Goal: Transaction & Acquisition: Purchase product/service

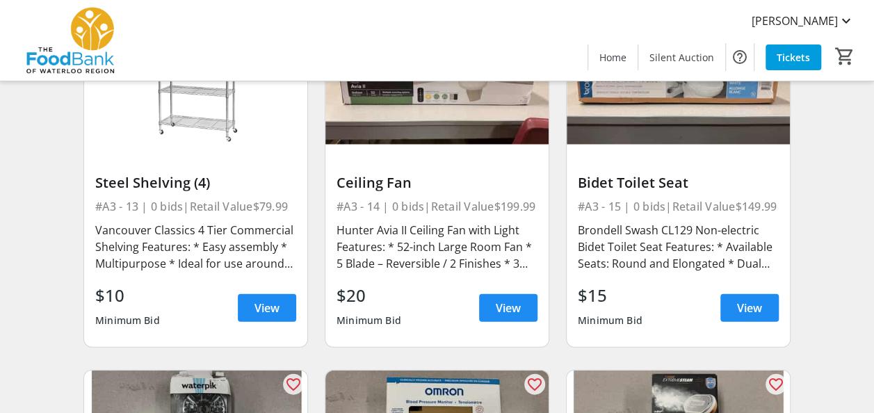
scroll to position [1529, 0]
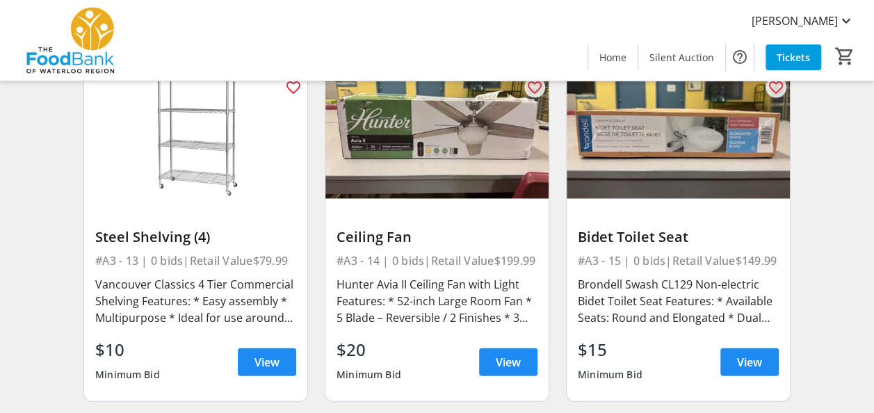
click at [637, 239] on div "Bidet Toilet Seat" at bounding box center [678, 237] width 201 height 17
click at [740, 354] on span "View" at bounding box center [749, 362] width 25 height 17
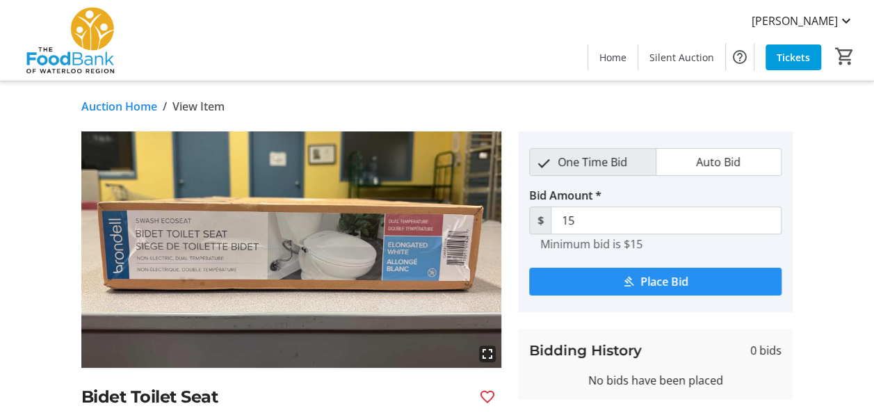
click at [652, 280] on span "Place Bid" at bounding box center [664, 281] width 48 height 17
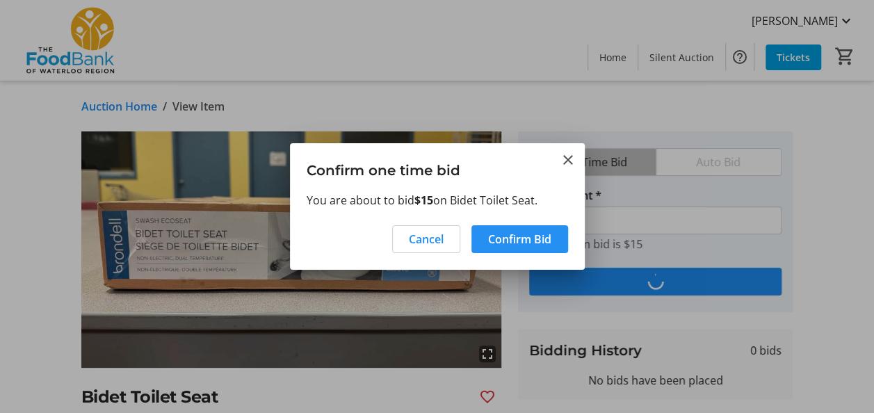
click at [498, 244] on span "Confirm Bid" at bounding box center [519, 239] width 63 height 17
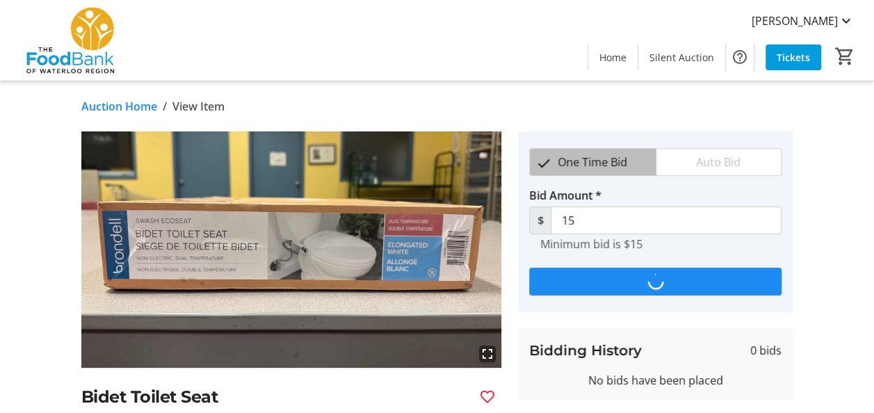
type input "25"
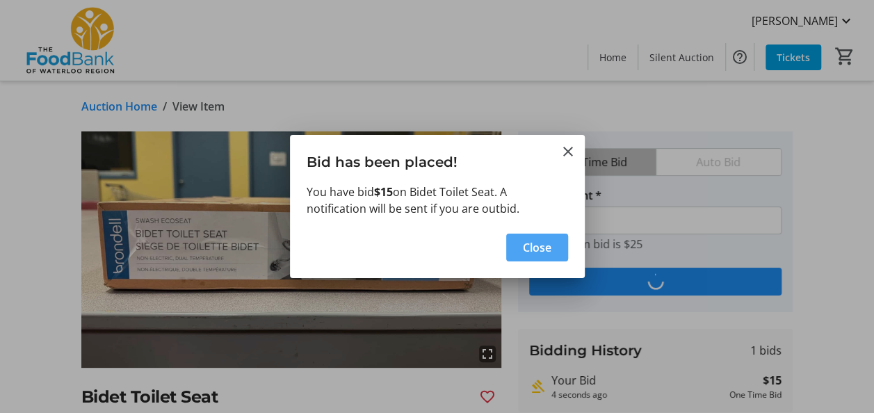
click at [537, 253] on span "Close" at bounding box center [537, 247] width 28 height 17
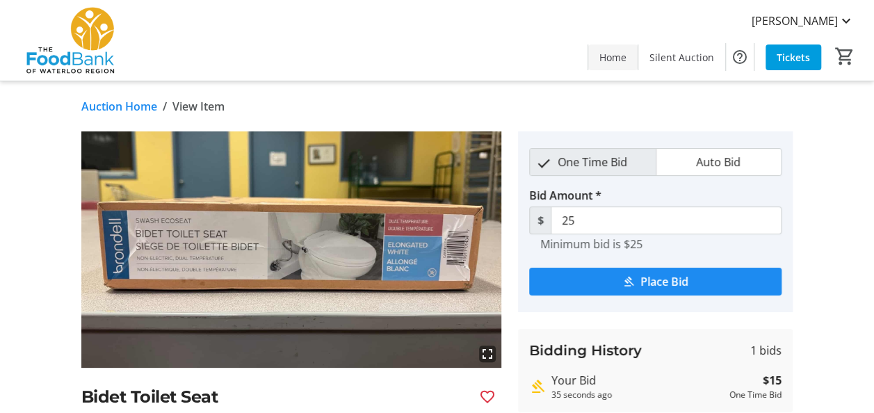
click at [621, 58] on span "Home" at bounding box center [612, 57] width 27 height 15
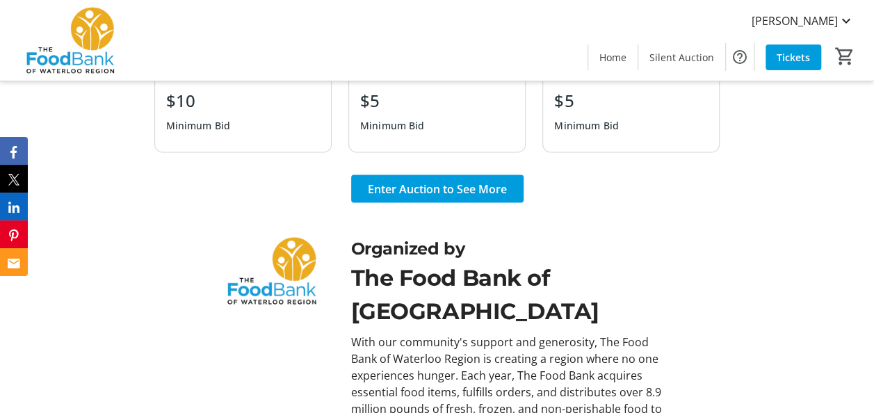
scroll to position [1321, 0]
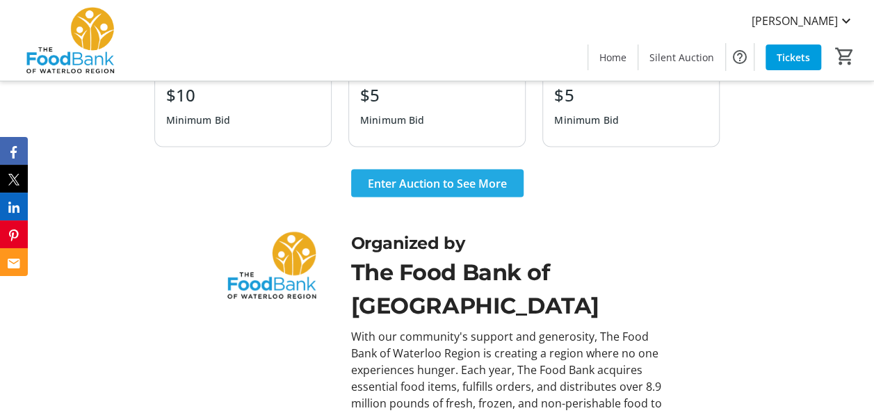
click at [417, 182] on span "Enter Auction to See More" at bounding box center [437, 183] width 139 height 17
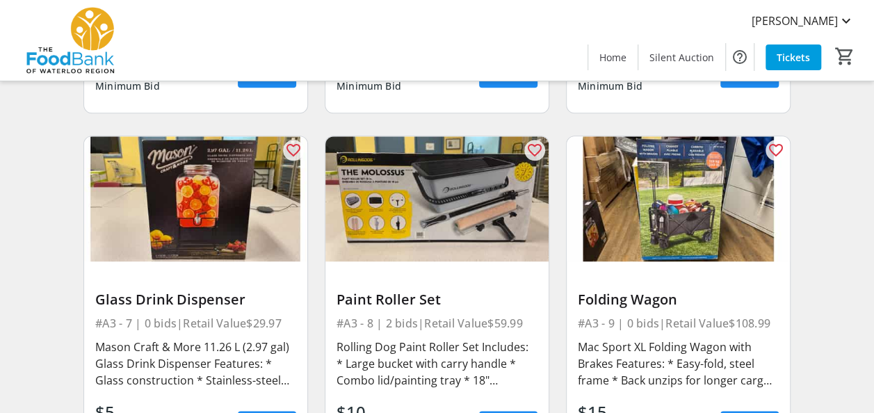
scroll to position [834, 0]
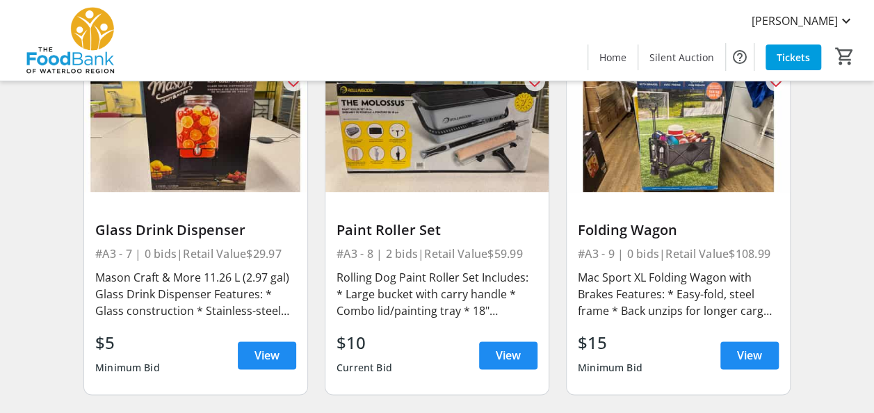
click at [651, 232] on div "Folding Wagon" at bounding box center [678, 230] width 201 height 17
click at [741, 356] on span "View" at bounding box center [749, 355] width 25 height 17
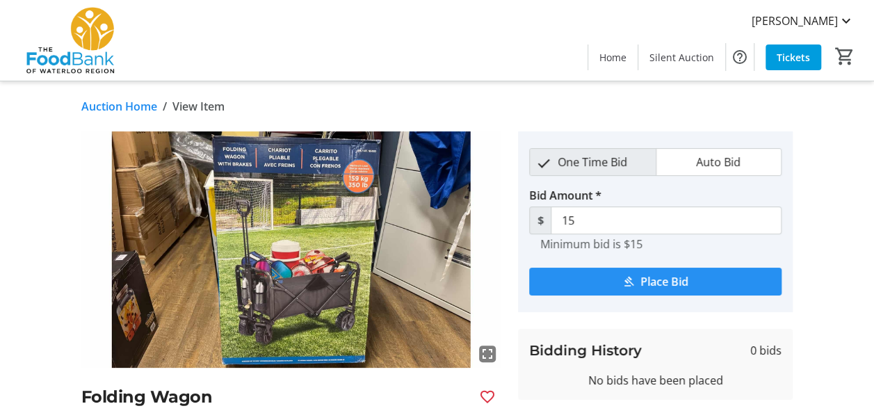
click at [664, 283] on span "Place Bid" at bounding box center [664, 281] width 48 height 17
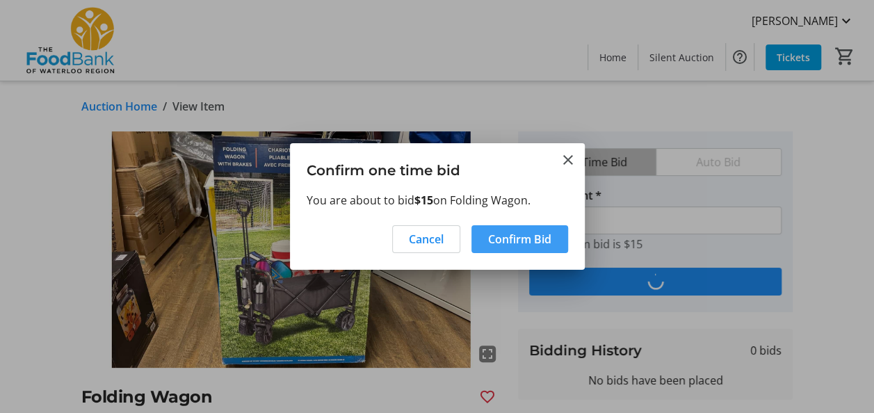
click at [510, 245] on span "Confirm Bid" at bounding box center [519, 239] width 63 height 17
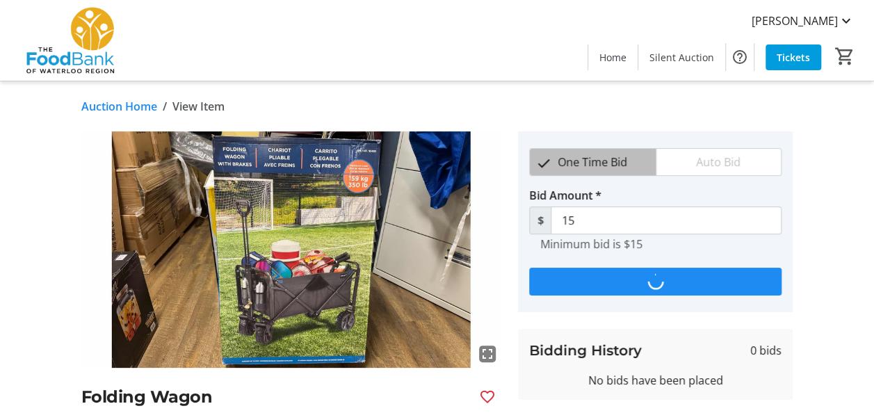
type input "25"
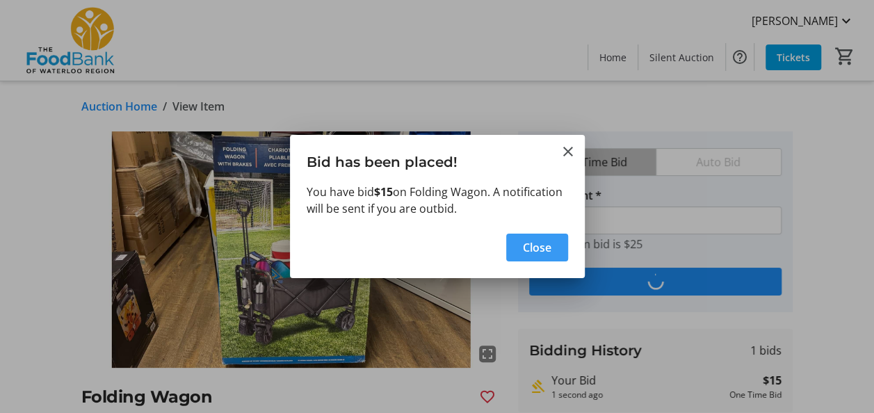
click at [525, 245] on span "Close" at bounding box center [537, 247] width 28 height 17
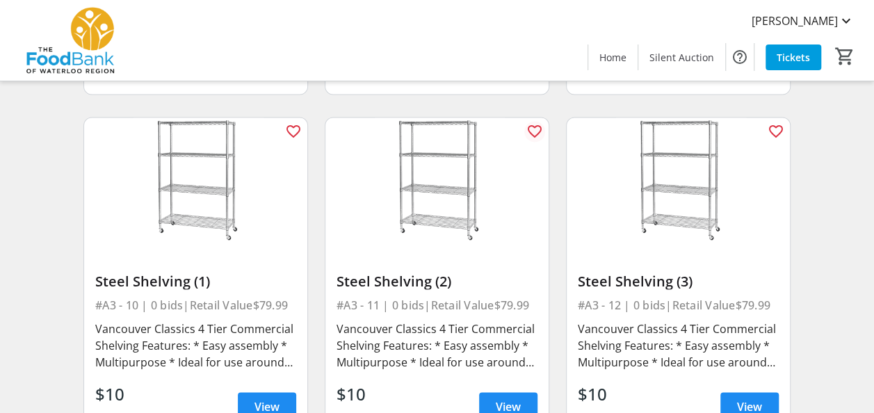
scroll to position [1182, 0]
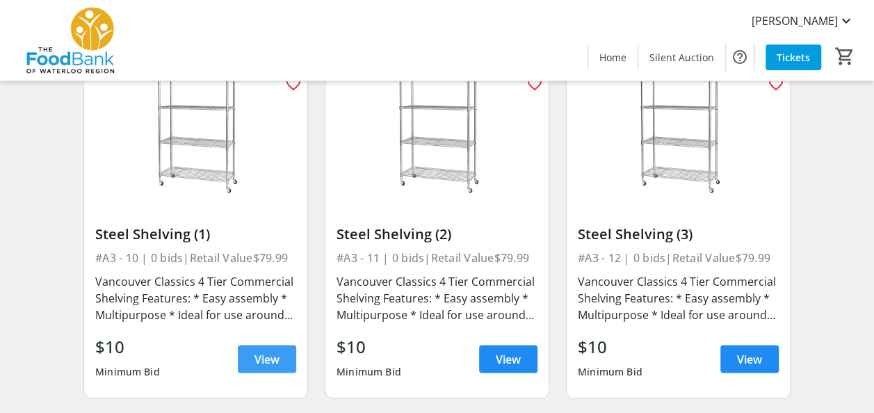
click at [250, 357] on span at bounding box center [267, 358] width 58 height 33
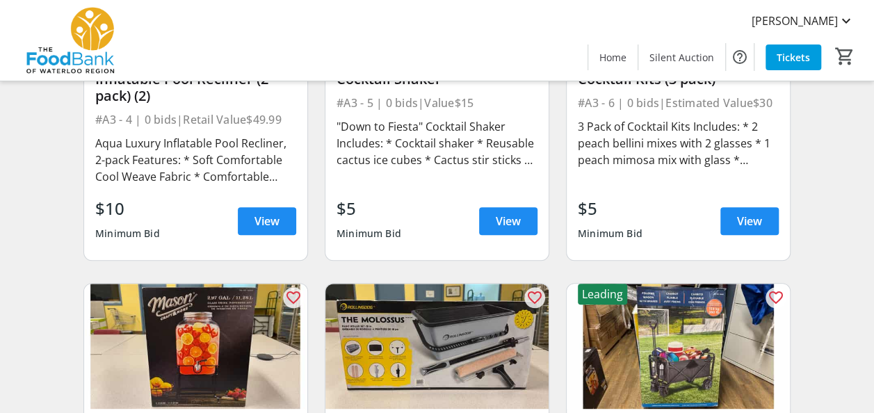
scroll to position [765, 0]
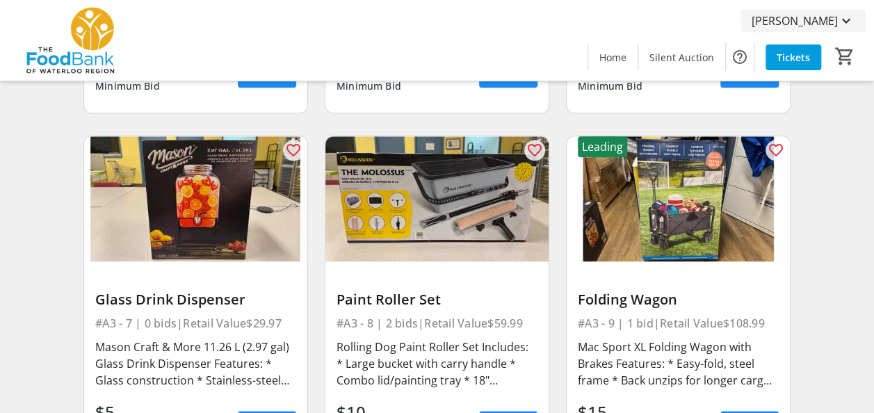
click at [835, 16] on span "[PERSON_NAME]" at bounding box center [794, 21] width 86 height 17
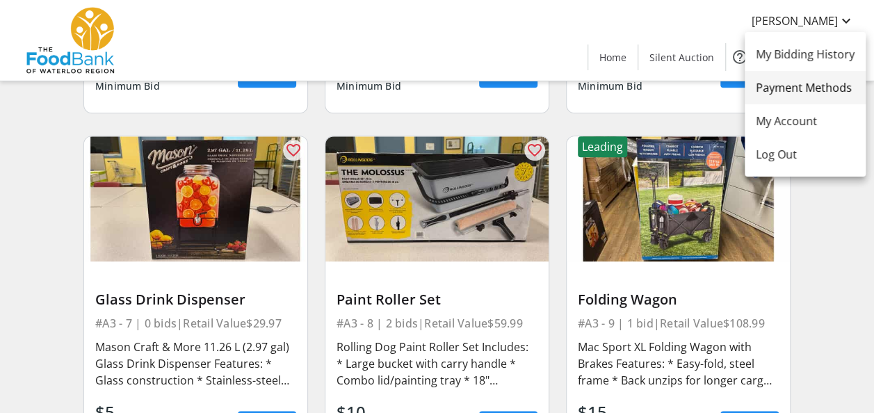
click at [809, 87] on span "Payment Methods" at bounding box center [804, 87] width 99 height 17
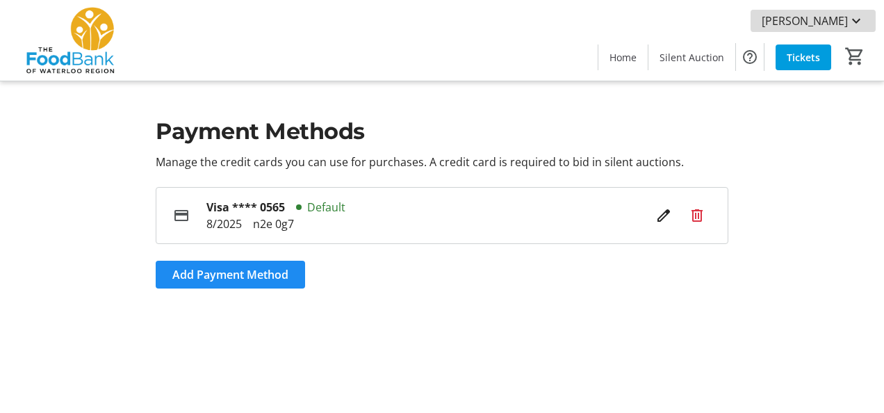
click at [840, 18] on span "[PERSON_NAME]" at bounding box center [805, 21] width 86 height 17
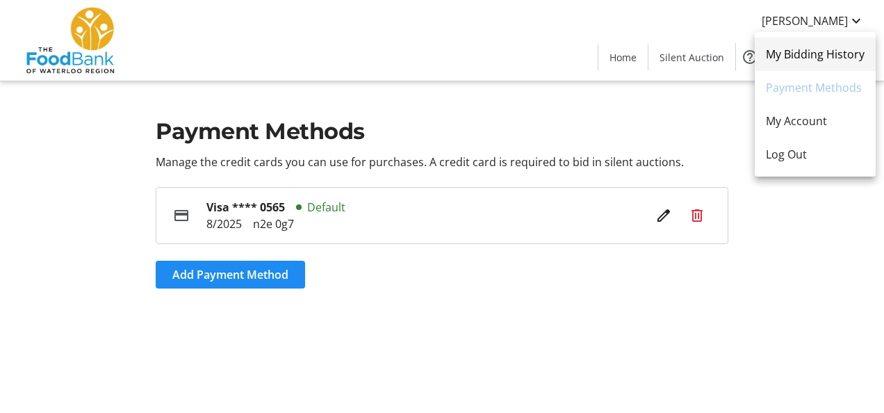
click at [794, 57] on span "My Bidding History" at bounding box center [815, 54] width 99 height 17
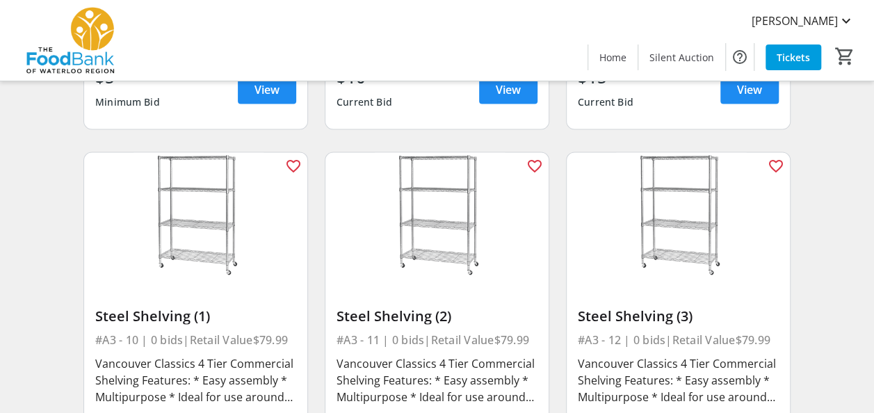
scroll to position [1112, 0]
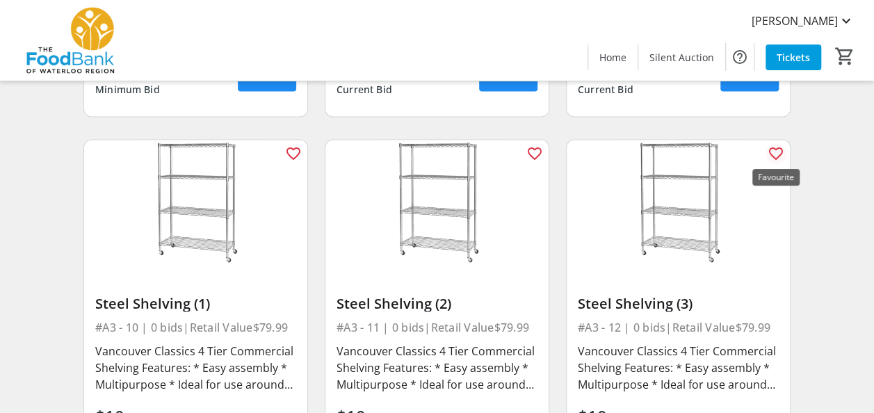
click at [773, 153] on mat-icon "favorite_outline" at bounding box center [775, 153] width 17 height 17
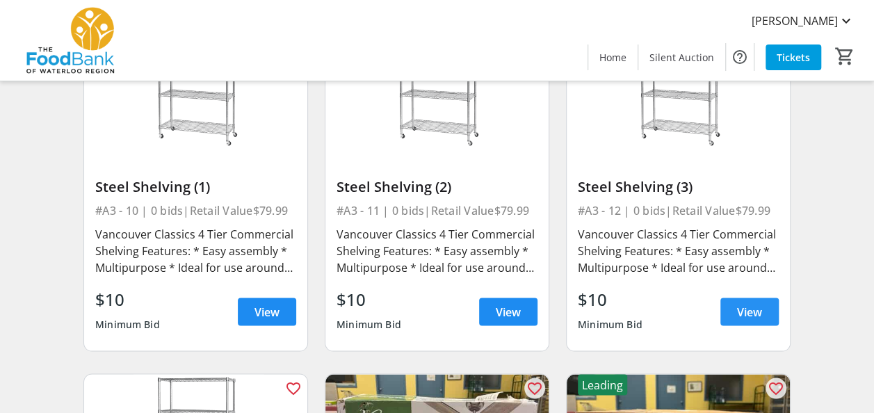
scroll to position [1251, 0]
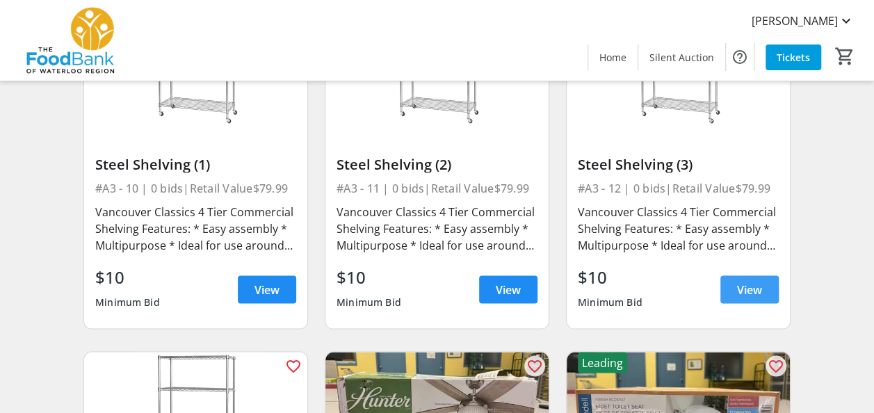
click at [737, 285] on span "View" at bounding box center [749, 289] width 25 height 17
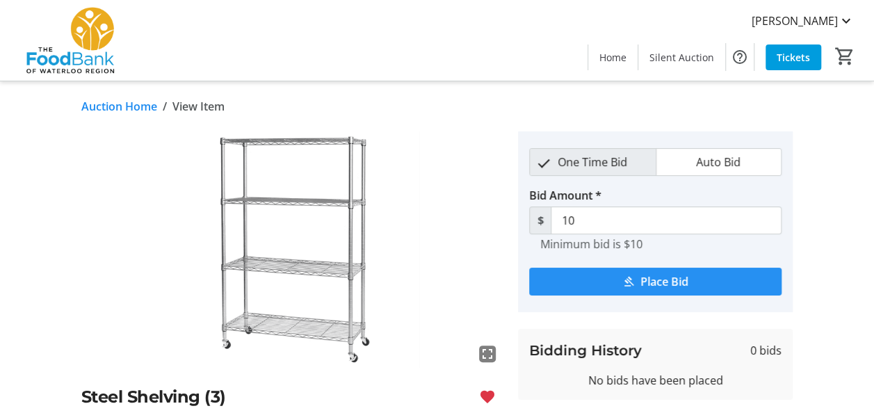
click at [603, 282] on span "submit" at bounding box center [655, 281] width 252 height 33
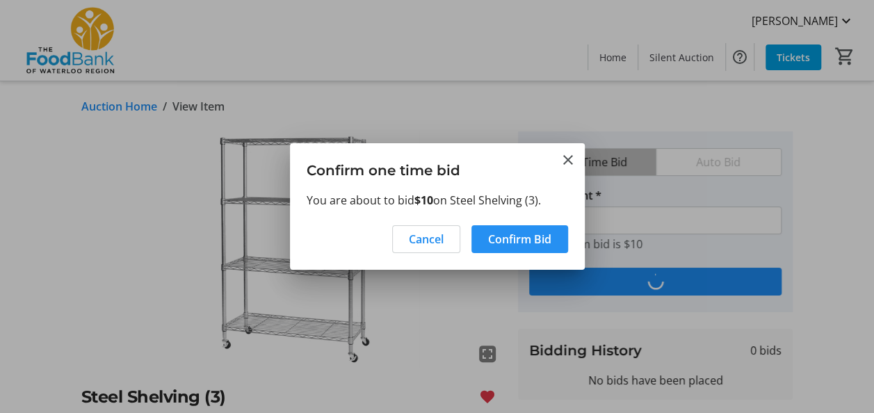
click at [525, 238] on span "Confirm Bid" at bounding box center [519, 239] width 63 height 17
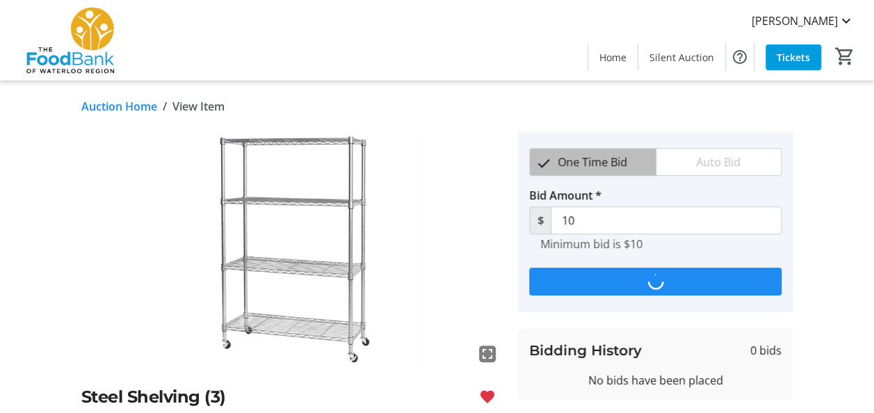
type input "15"
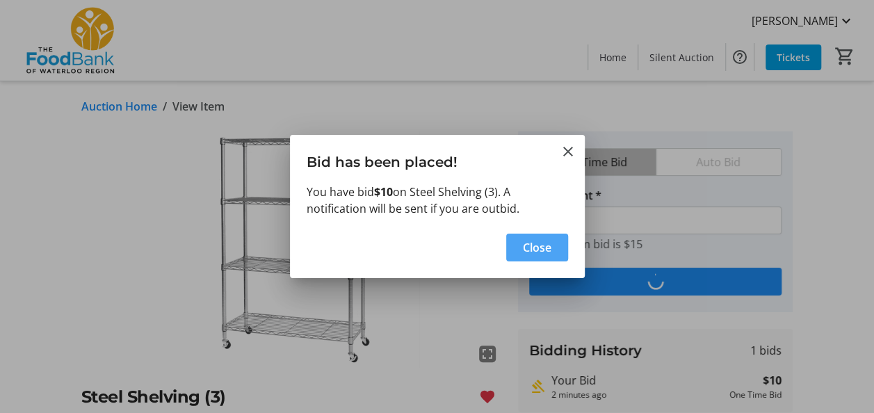
click at [523, 249] on span "Close" at bounding box center [537, 247] width 28 height 17
